Goal: Communication & Community: Answer question/provide support

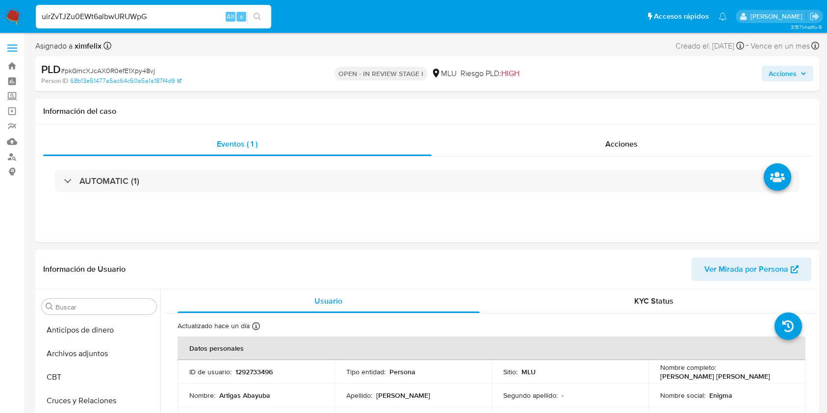
select select "10"
click at [139, 14] on input "uirZvTJZu0EWt6albwURUWpG" at bounding box center [154, 16] width 236 height 13
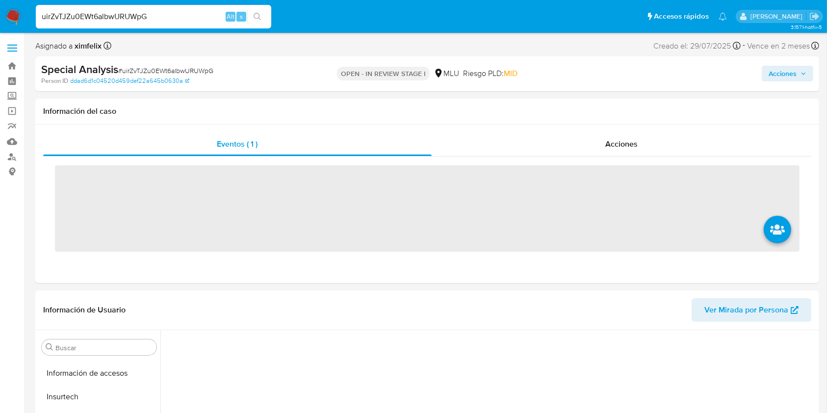
scroll to position [438, 0]
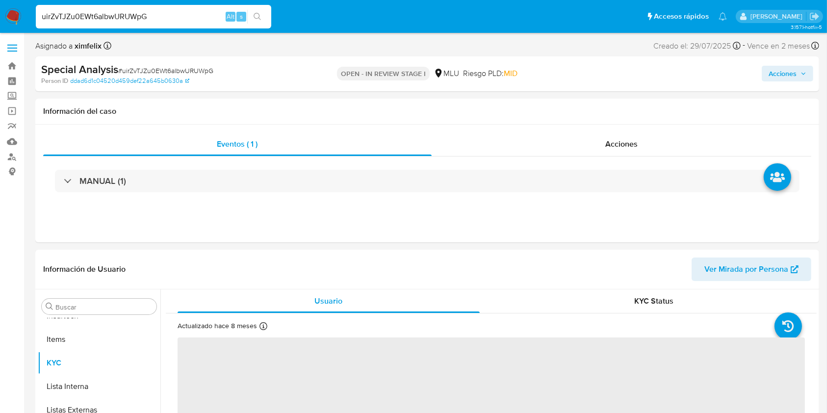
select select "10"
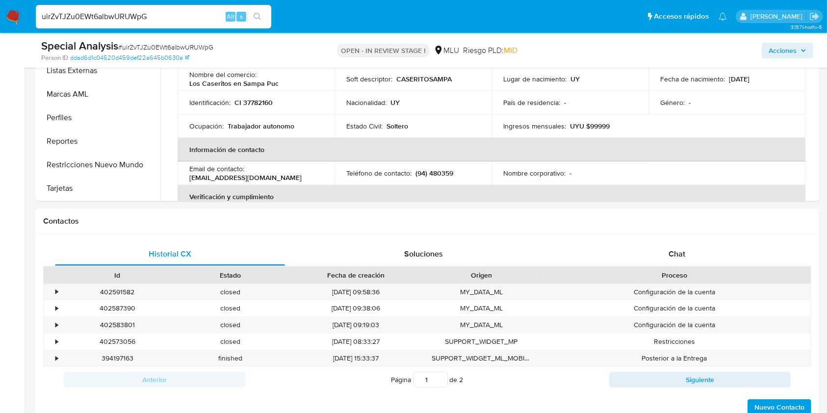
scroll to position [331, 0]
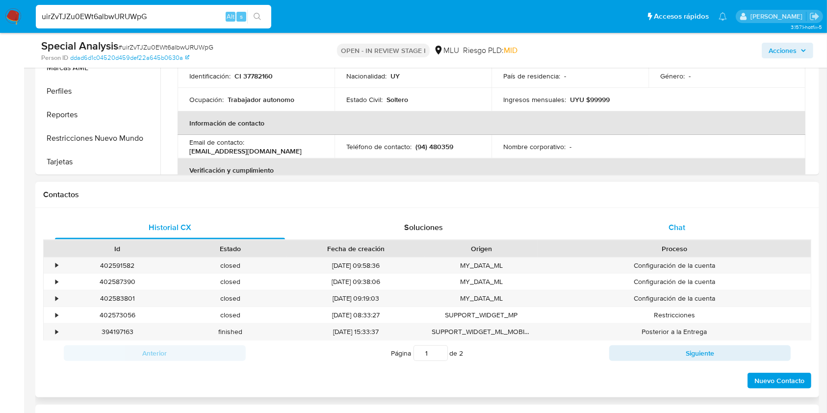
click at [661, 218] on div "Chat" at bounding box center [677, 228] width 230 height 24
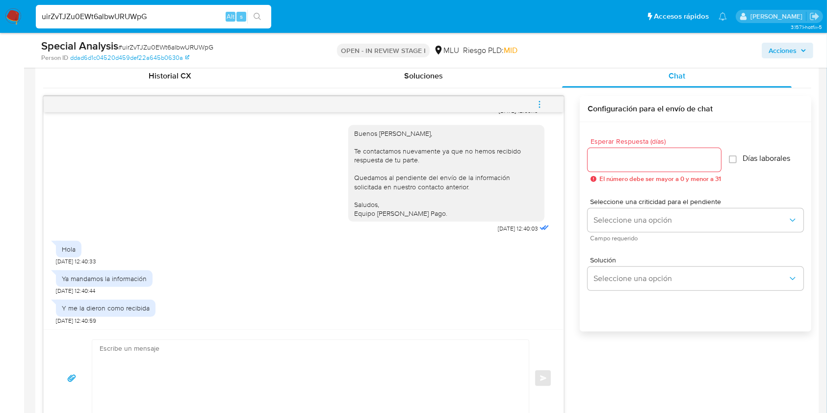
scroll to position [514, 0]
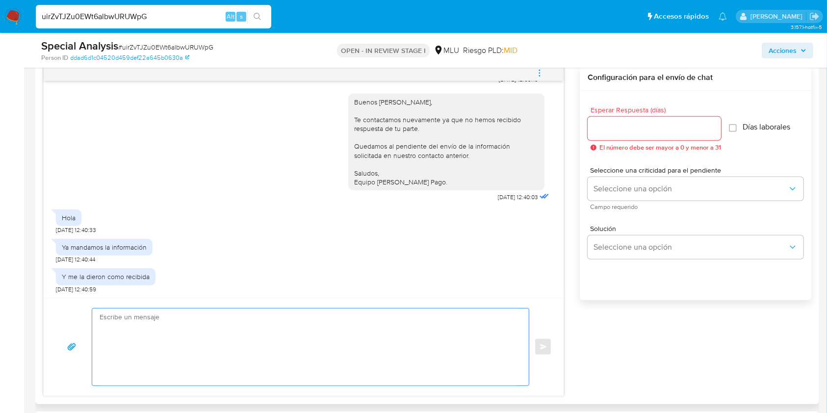
click at [196, 336] on textarea at bounding box center [308, 347] width 417 height 77
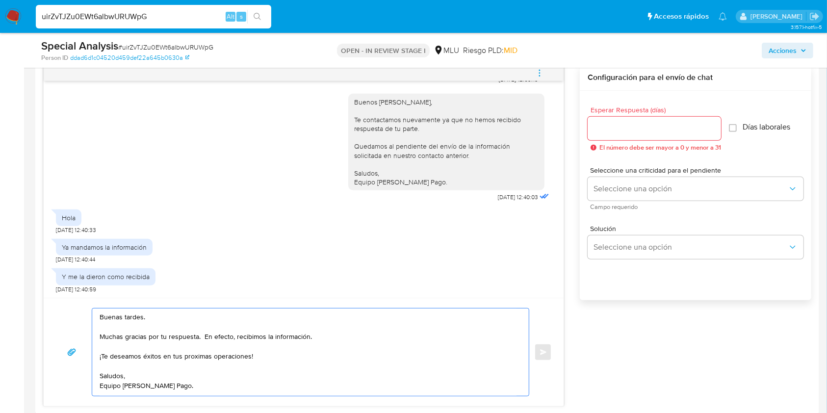
click at [192, 360] on textarea "Buenas tardes. Muchas gracias por tu respuesta. En efecto, recibimos la informa…" at bounding box center [308, 352] width 417 height 87
click at [316, 340] on textarea "Buenas tardes. Muchas gracias por tu respuesta. En efecto, recibimos la informa…" at bounding box center [308, 352] width 417 height 87
type textarea "Buenas tardes. Muchas gracias por tu respuesta. En efecto, recibimos la informa…"
click at [629, 122] on input "Esperar Respuesta (días)" at bounding box center [654, 128] width 133 height 13
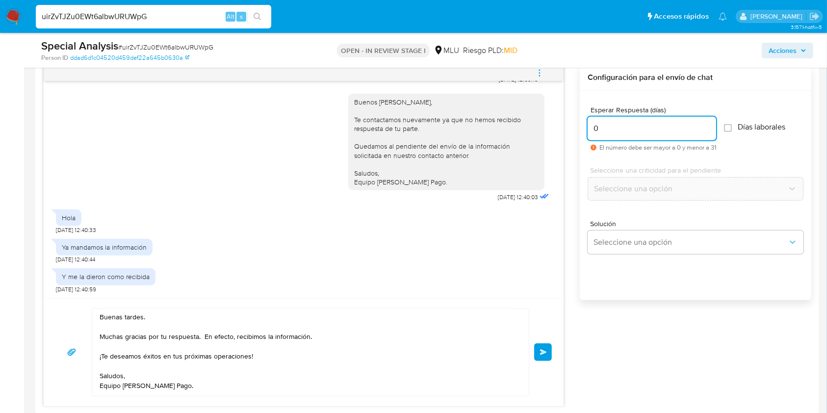
type input "0"
click at [160, 317] on textarea "Buenas tardes. Muchas gracias por tu respuesta. En efecto, recibimos la informa…" at bounding box center [308, 352] width 417 height 87
type textarea "Buenas tardes, Muchas gracias por tu respuesta. En efecto, recibimos la informa…"
click at [542, 353] on span "Enviar" at bounding box center [543, 352] width 7 height 6
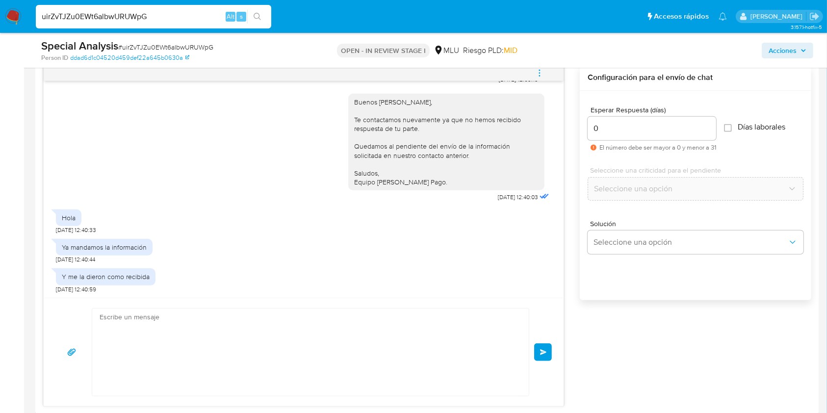
scroll to position [374, 0]
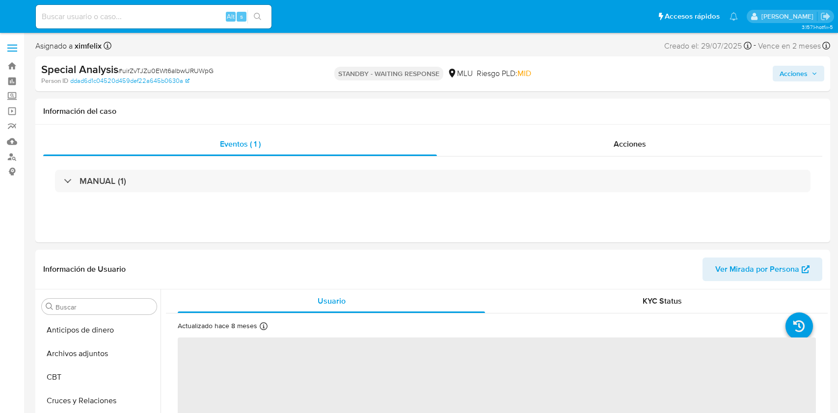
select select "10"
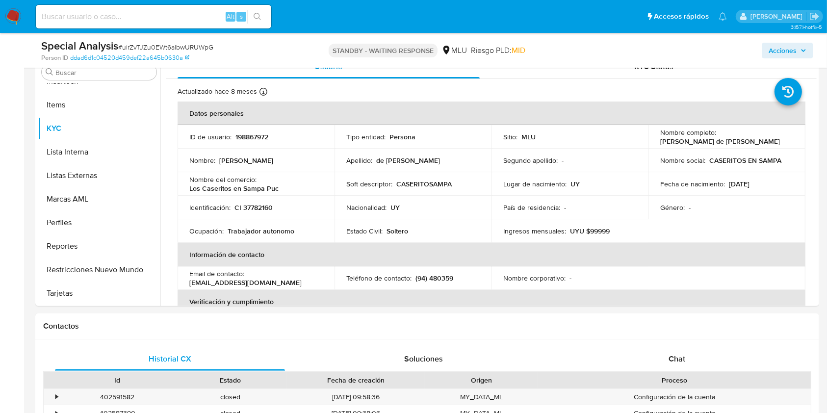
scroll to position [198, 0]
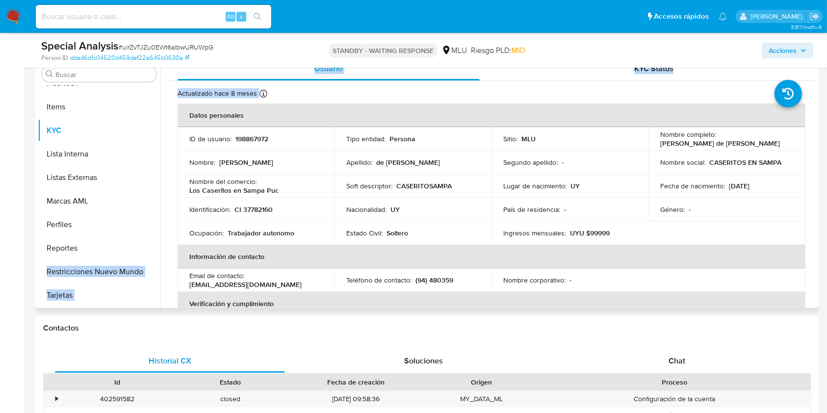
drag, startPoint x: 161, startPoint y: 273, endPoint x: 157, endPoint y: 237, distance: 36.6
click at [157, 237] on div "Buscar Anticipos de dinero Archivos adjuntos CBT Cruces y Relaciones Créditos C…" at bounding box center [427, 182] width 779 height 251
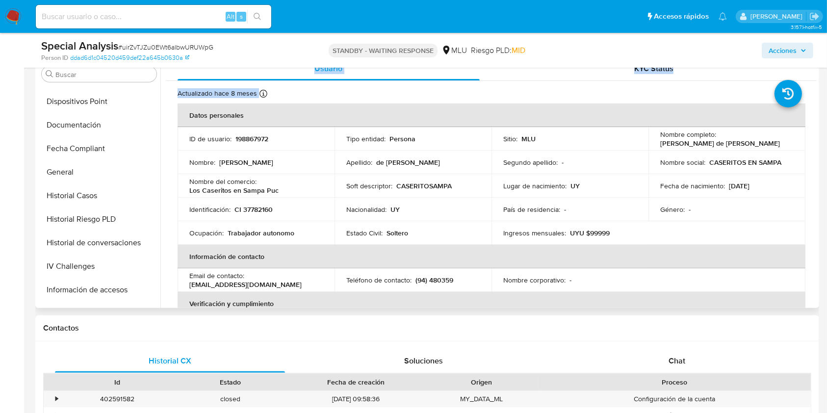
scroll to position [204, 0]
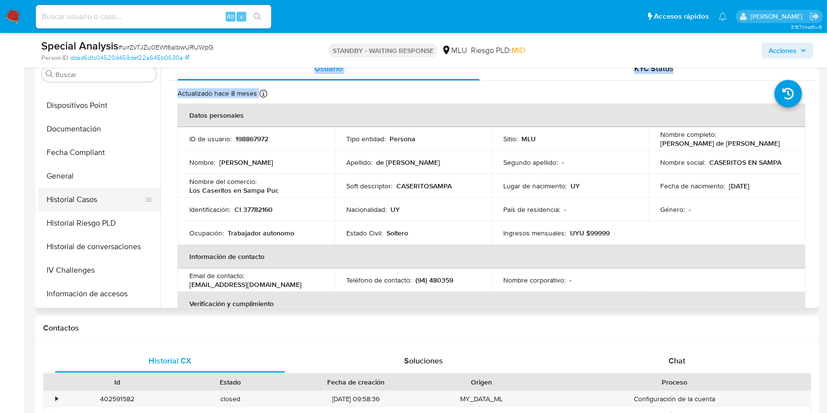
click at [81, 194] on button "Historial Casos" at bounding box center [95, 200] width 115 height 24
